Goal: Task Accomplishment & Management: Use online tool/utility

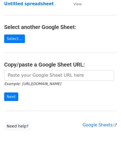
scroll to position [55, 0]
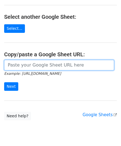
click at [35, 64] on input "url" at bounding box center [59, 65] width 110 height 10
paste input "[URL][DOMAIN_NAME]"
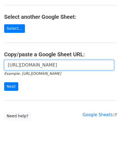
scroll to position [0, 123]
type input "[URL][DOMAIN_NAME]"
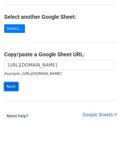
click at [13, 84] on input "Next" at bounding box center [11, 86] width 14 height 9
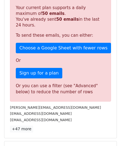
scroll to position [186, 0]
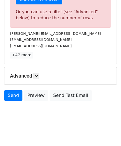
click at [41, 76] on h5 "Advanced" at bounding box center [60, 76] width 101 height 6
click at [38, 74] on icon at bounding box center [35, 75] width 3 height 3
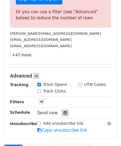
click at [63, 109] on div at bounding box center [64, 112] width 7 height 7
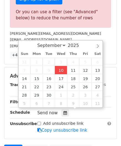
type input "2025-09-10 12:00"
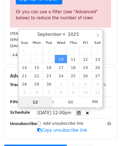
paste input "6"
type input "6"
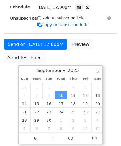
type input "2025-09-10 18:00"
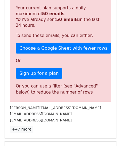
scroll to position [253, 0]
